Goal: Task Accomplishment & Management: Manage account settings

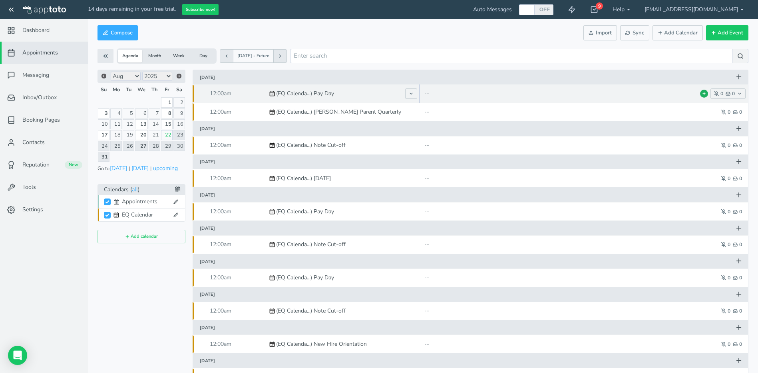
click at [706, 95] on icon at bounding box center [704, 94] width 4 height 4
click at [595, 95] on button at bounding box center [590, 93] width 13 height 11
click at [702, 94] on button at bounding box center [704, 94] width 8 height 8
click at [594, 96] on button at bounding box center [590, 93] width 13 height 11
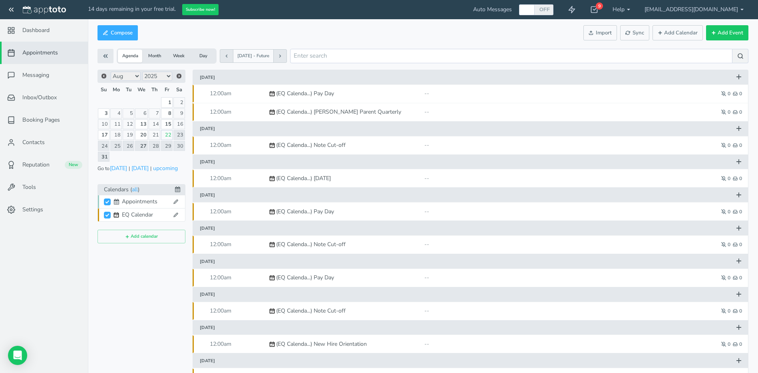
click at [135, 201] on div "Appointments" at bounding box center [146, 201] width 48 height 8
checkbox input "false"
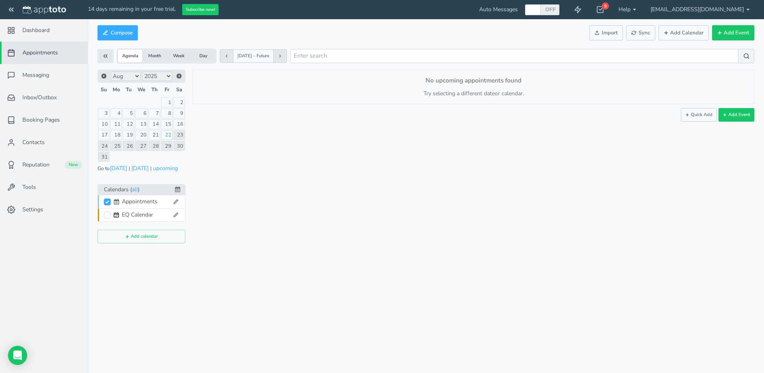
click at [138, 212] on div "EQ Calendar" at bounding box center [146, 215] width 48 height 8
checkbox input "false"
checkbox input "true"
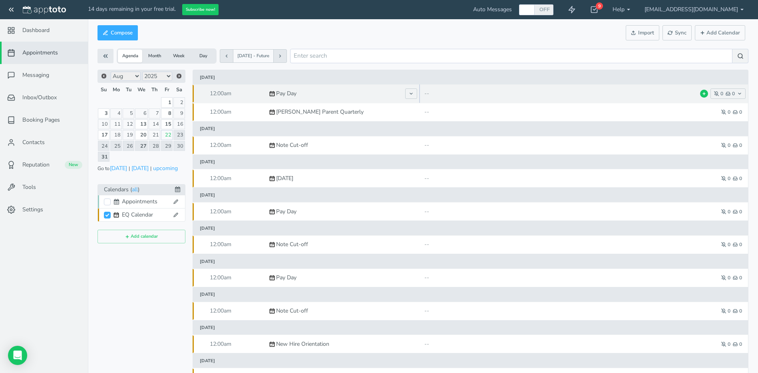
click at [702, 92] on button at bounding box center [704, 94] width 8 height 8
click at [596, 95] on button at bounding box center [590, 93] width 13 height 11
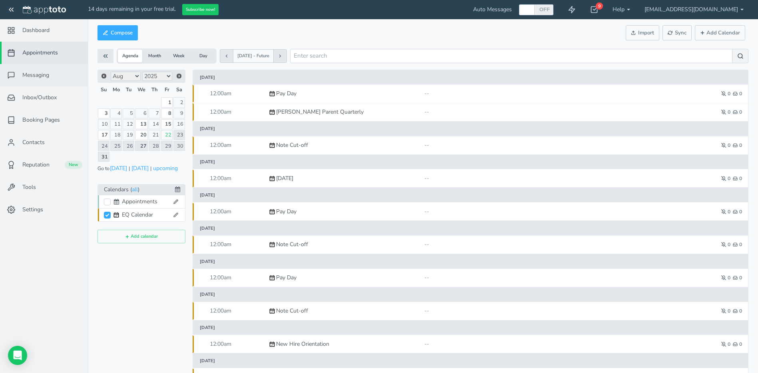
click at [48, 81] on link "Messaging" at bounding box center [44, 75] width 88 height 22
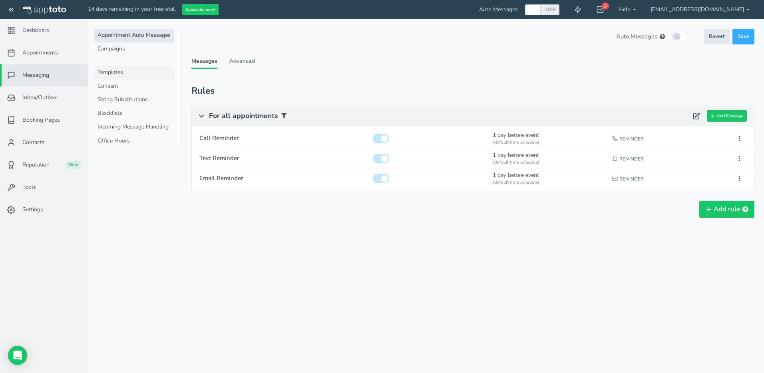
click at [128, 74] on link "Templates" at bounding box center [134, 73] width 80 height 14
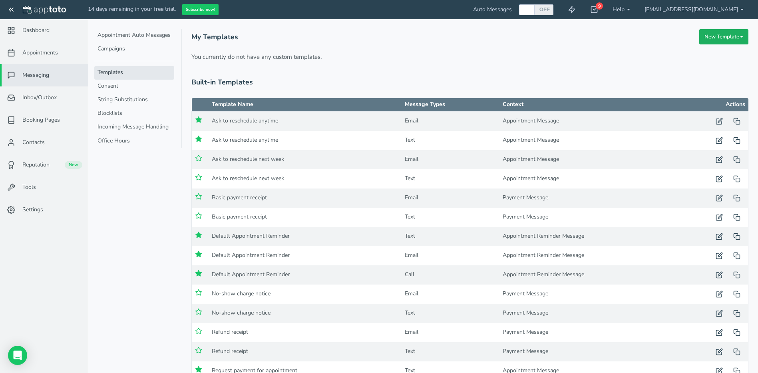
click at [702, 40] on button "New Template" at bounding box center [724, 37] width 49 height 16
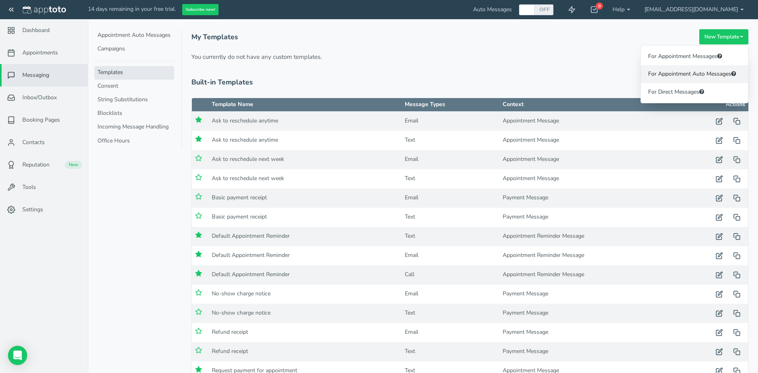
click at [701, 75] on link "For Appointment Auto Messages" at bounding box center [694, 74] width 107 height 18
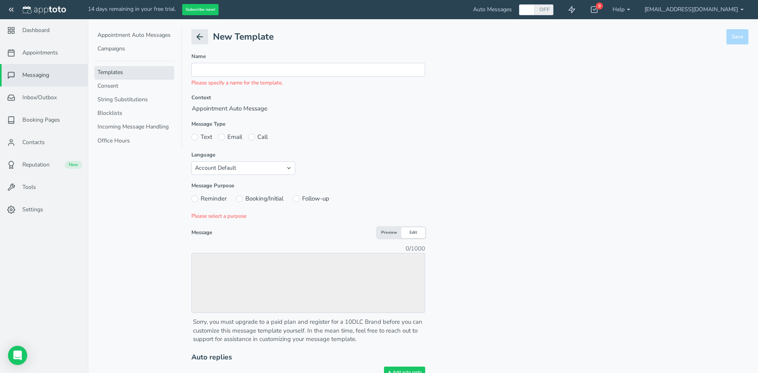
radio input "true"
click at [195, 38] on icon at bounding box center [200, 37] width 10 height 10
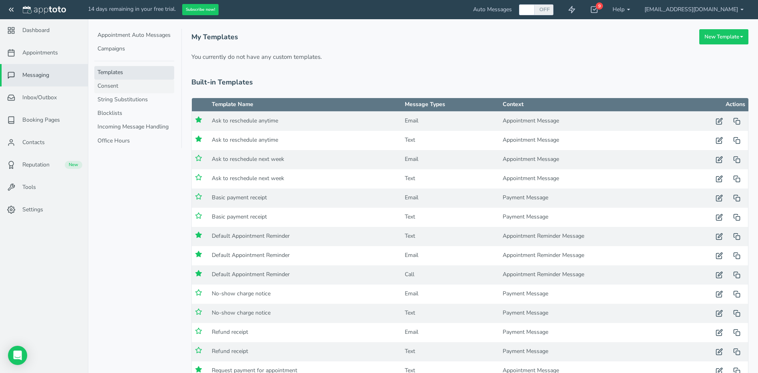
click at [128, 87] on link "Consent" at bounding box center [134, 87] width 80 height 14
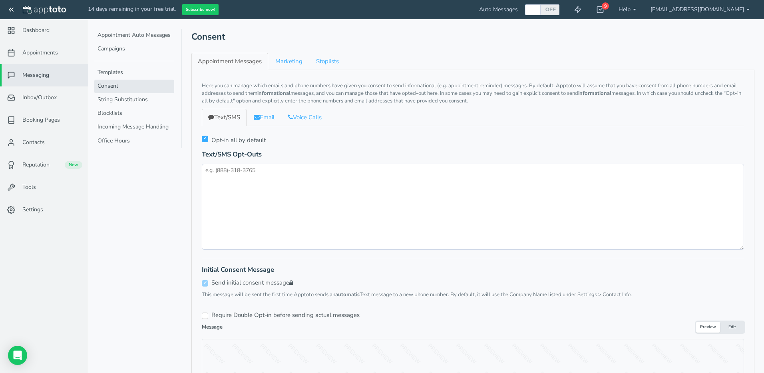
checkbox input "true"
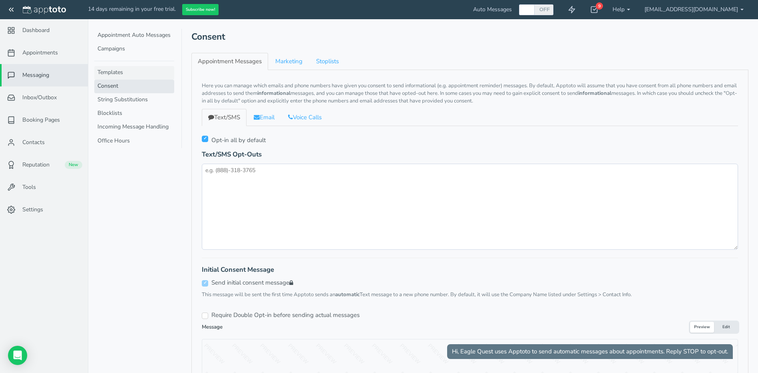
click at [129, 70] on link "Templates" at bounding box center [134, 73] width 80 height 14
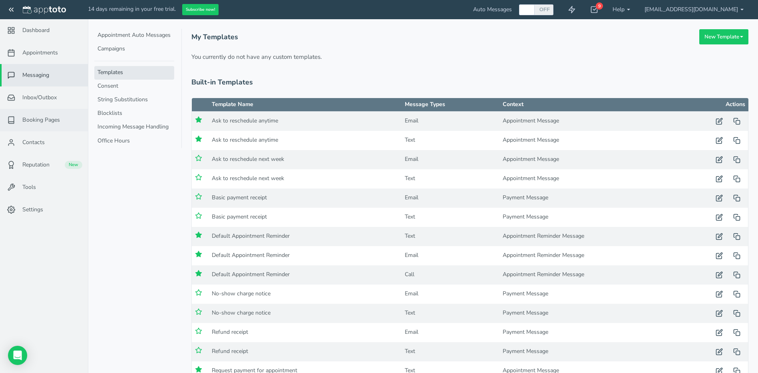
click at [42, 123] on span "Booking Pages" at bounding box center [41, 120] width 38 height 8
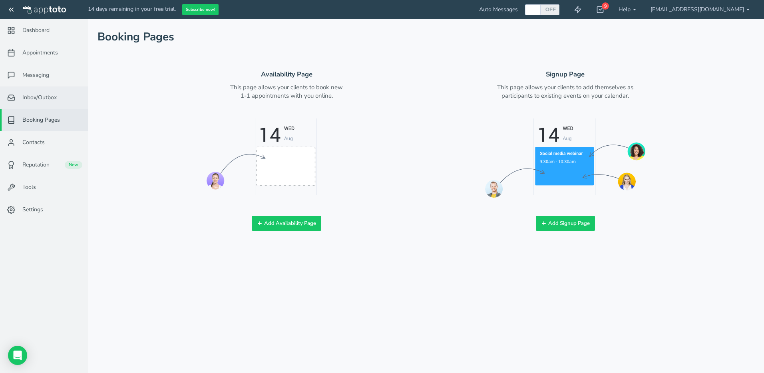
click at [51, 100] on span "Inbox/Outbox" at bounding box center [39, 98] width 34 height 8
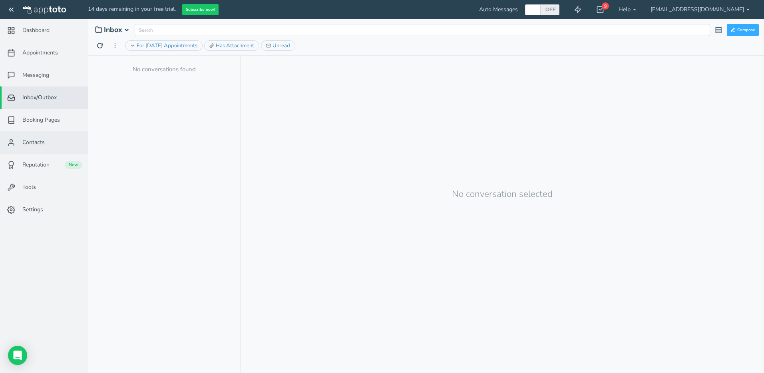
click at [31, 138] on span "Contacts" at bounding box center [33, 142] width 22 height 8
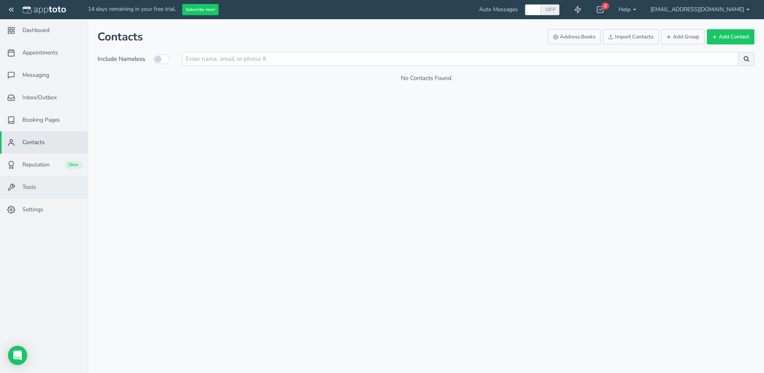
click at [46, 184] on link "Tools" at bounding box center [44, 187] width 88 height 22
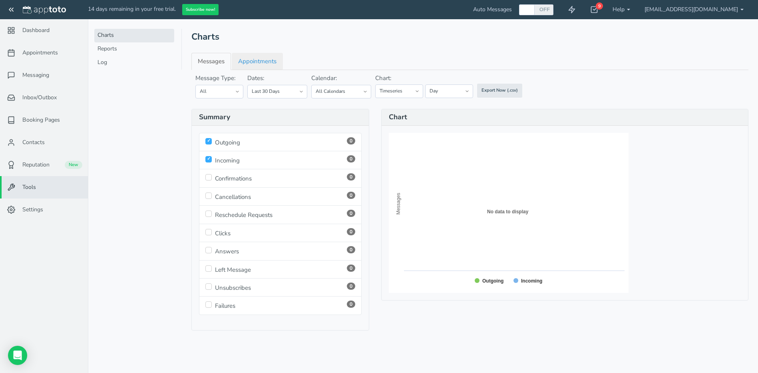
click at [247, 61] on link "Appointments" at bounding box center [257, 61] width 51 height 17
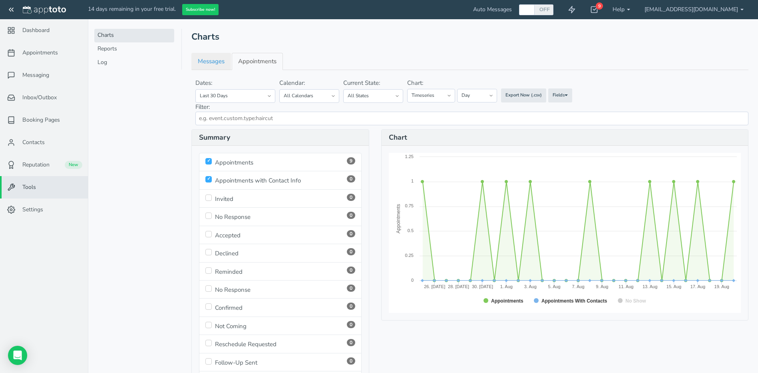
click at [219, 61] on link "Messages" at bounding box center [211, 61] width 40 height 17
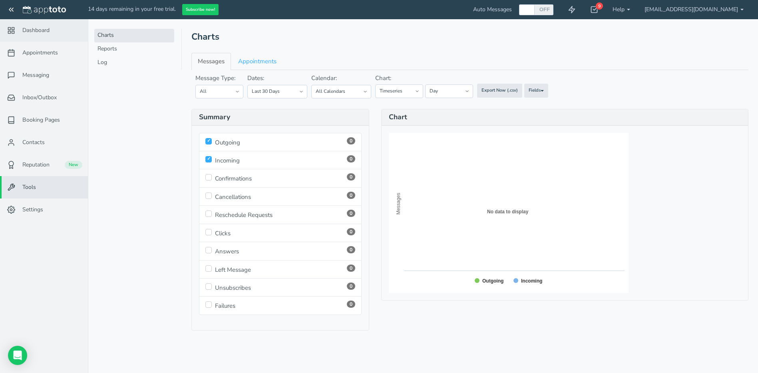
click at [51, 30] on link "Dashboard" at bounding box center [44, 30] width 88 height 22
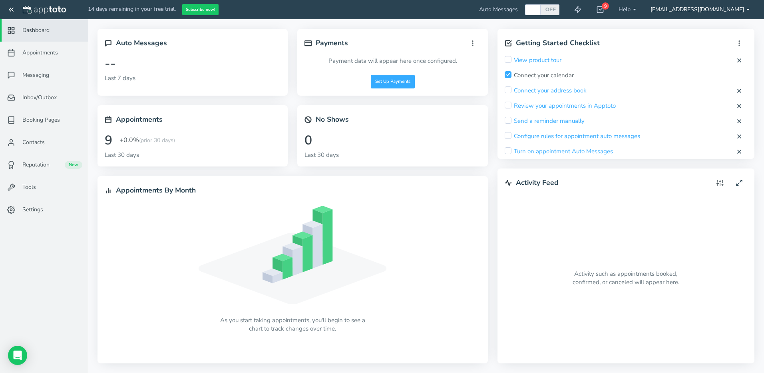
click at [721, 13] on link "[EMAIL_ADDRESS][DOMAIN_NAME]" at bounding box center [701, 9] width 114 height 19
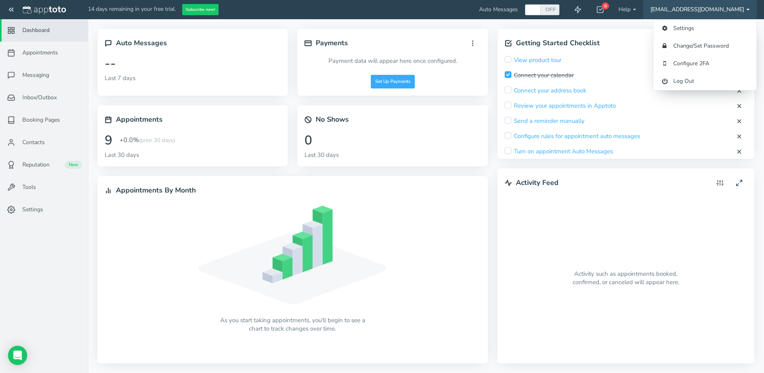
click at [721, 13] on link "[EMAIL_ADDRESS][DOMAIN_NAME]" at bounding box center [701, 9] width 114 height 19
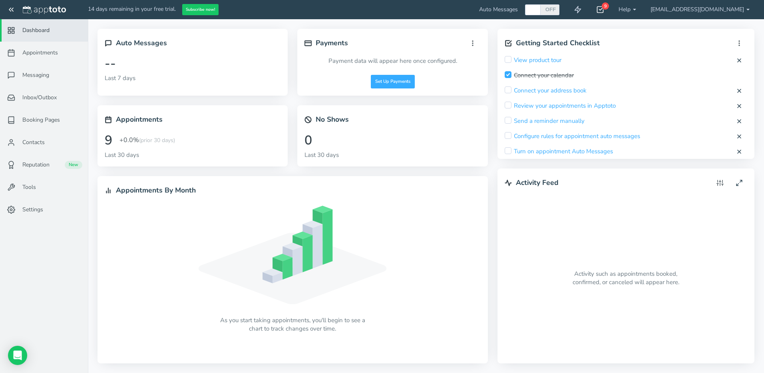
click at [604, 12] on use at bounding box center [601, 10] width 6 height 6
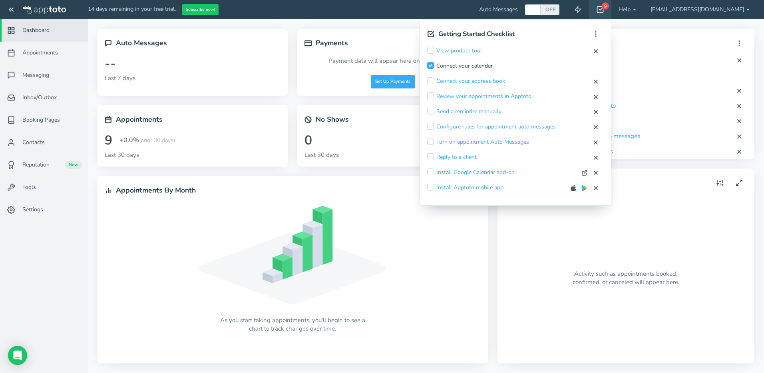
drag, startPoint x: 481, startPoint y: 50, endPoint x: 508, endPoint y: 54, distance: 27.6
click at [481, 50] on link "View product tour" at bounding box center [460, 51] width 46 height 8
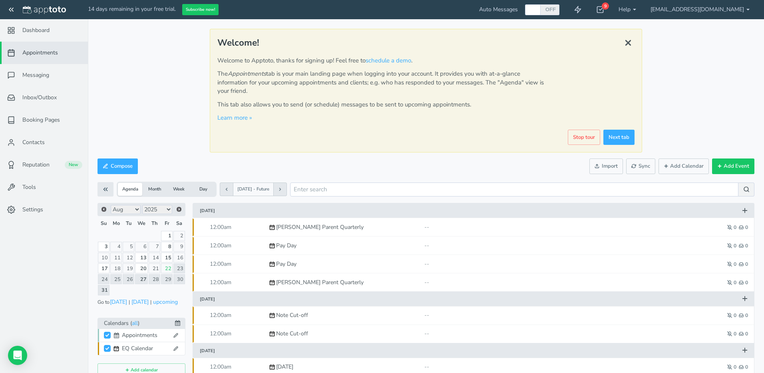
checkbox input "true"
